Goal: Book appointment/travel/reservation

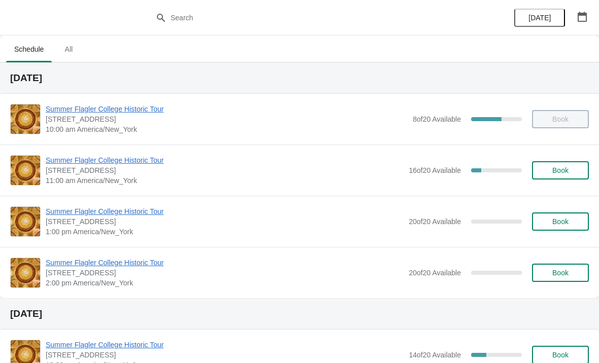
click at [552, 271] on span "Book" at bounding box center [560, 273] width 16 height 8
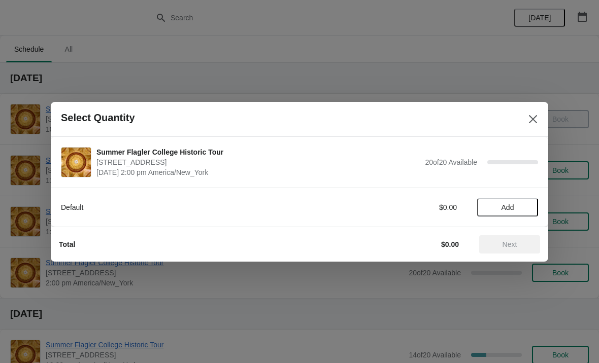
click at [509, 206] on span "Add" at bounding box center [507, 207] width 13 height 8
click at [519, 208] on icon at bounding box center [524, 207] width 11 height 11
click at [524, 245] on span "Next" at bounding box center [509, 244] width 45 height 8
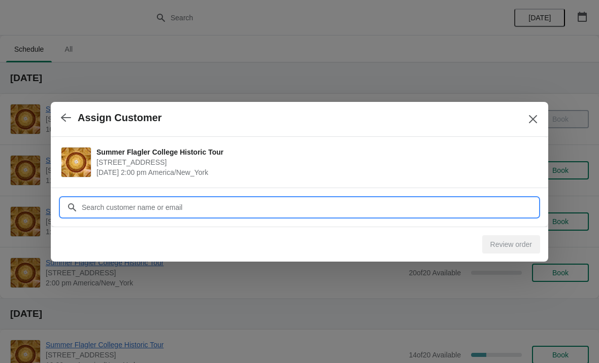
click at [304, 204] on input "Customer" at bounding box center [309, 207] width 457 height 18
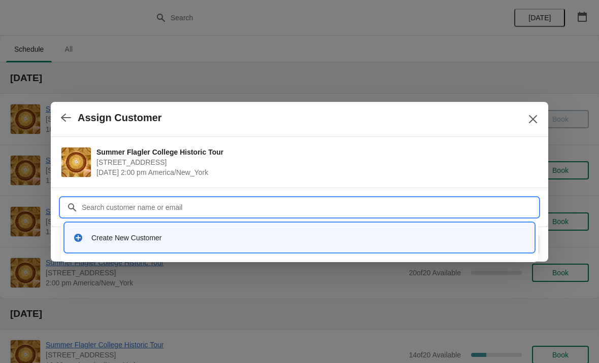
click at [209, 241] on div "Create New Customer" at bounding box center [308, 238] width 434 height 10
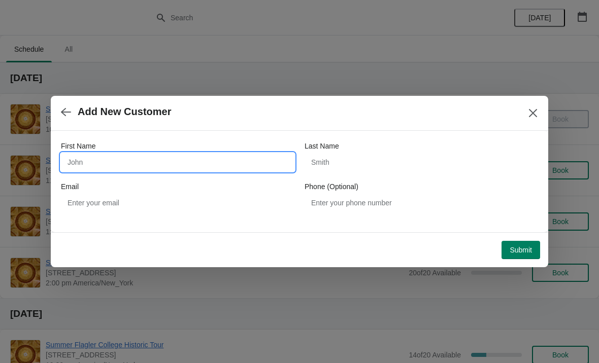
click at [210, 165] on input "First Name" at bounding box center [177, 162] width 233 height 18
type input "[PERSON_NAME]"
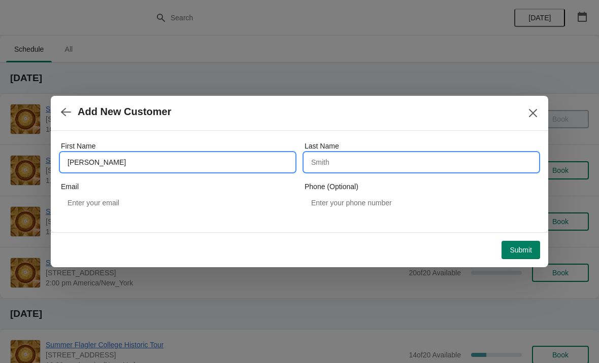
click at [354, 170] on input "Last Name" at bounding box center [420, 162] width 233 height 18
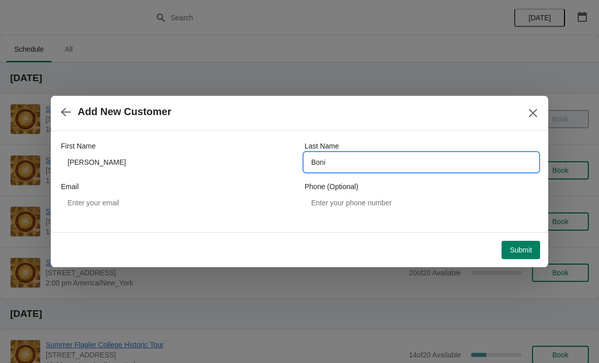
type input "Boni"
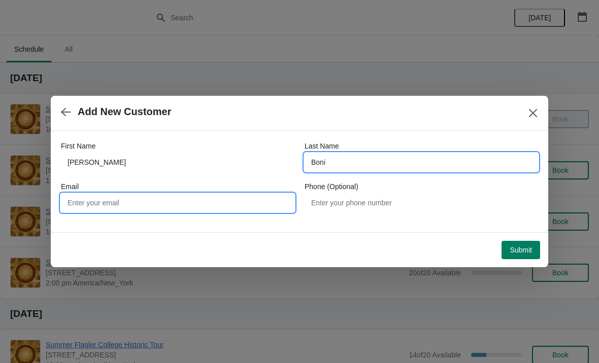
click at [179, 205] on input "Email" at bounding box center [177, 203] width 233 height 18
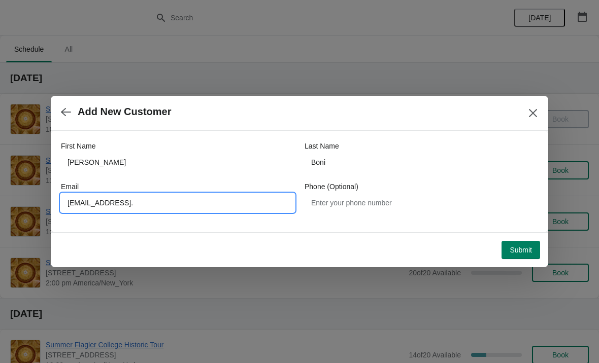
type input "Jonathanboni@yahoo.c"
